Goal: Find specific page/section: Find specific page/section

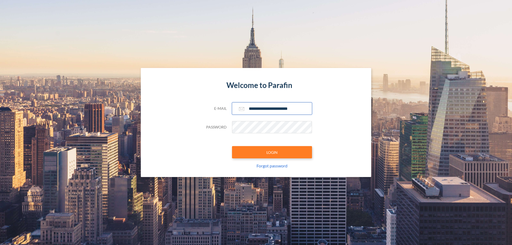
type input "**********"
click at [272, 152] on button "LOGIN" at bounding box center [272, 152] width 80 height 12
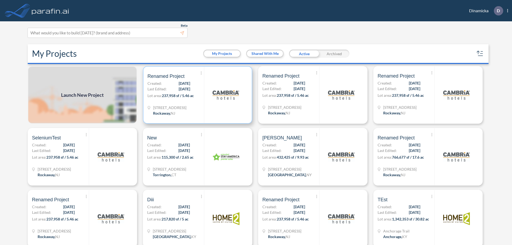
scroll to position [1, 0]
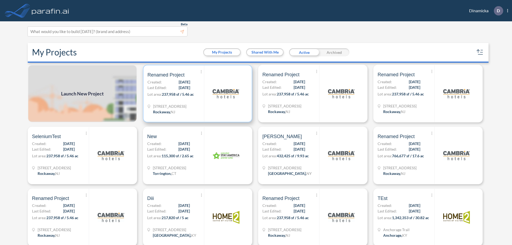
click at [197, 94] on p "Lot area: 237,958 sf / 5.46 ac" at bounding box center [176, 96] width 57 height 8
